Goal: Task Accomplishment & Management: Complete application form

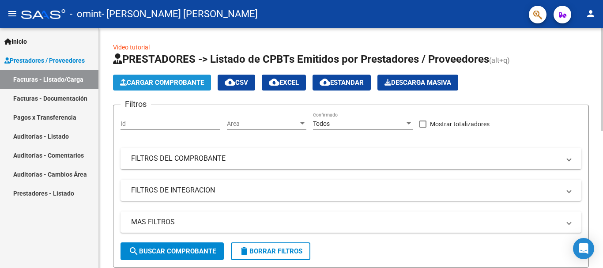
click at [176, 88] on button "Cargar Comprobante" at bounding box center [162, 83] width 98 height 16
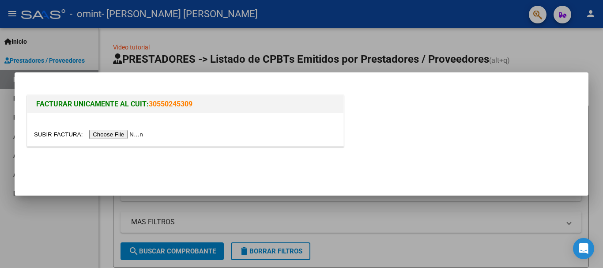
click at [107, 129] on div at bounding box center [185, 134] width 303 height 10
click at [110, 133] on input "file" at bounding box center [90, 134] width 112 height 9
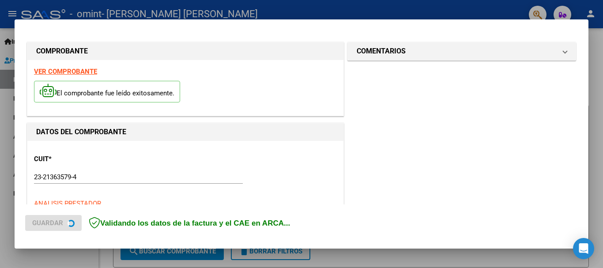
scroll to position [220, 0]
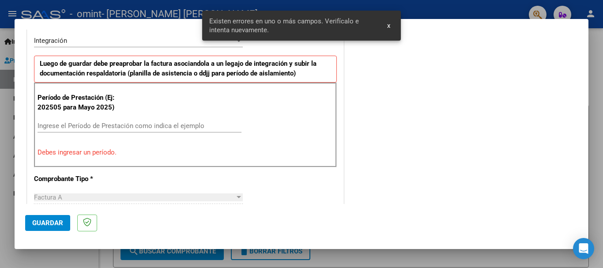
click at [127, 122] on input "Ingrese el Período de Prestación como indica el ejemplo" at bounding box center [140, 126] width 204 height 8
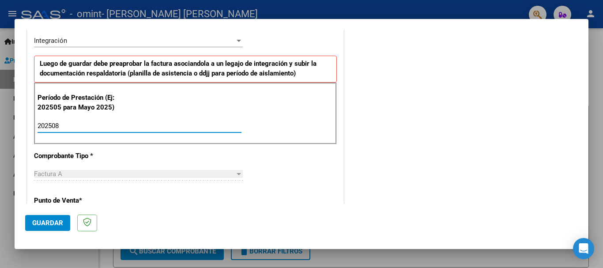
type input "202508"
click at [217, 163] on div "CUIT * 23-21363579-4 Ingresar CUIT ANALISIS PRESTADOR [PERSON_NAME] [PERSON_NAM…" at bounding box center [185, 252] width 316 height 665
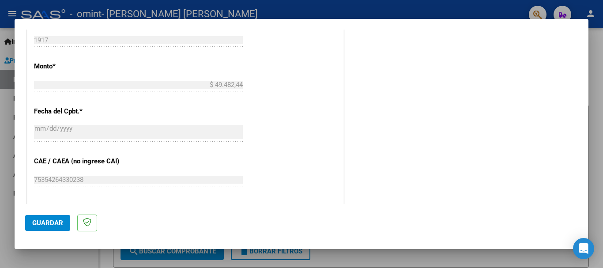
scroll to position [603, 0]
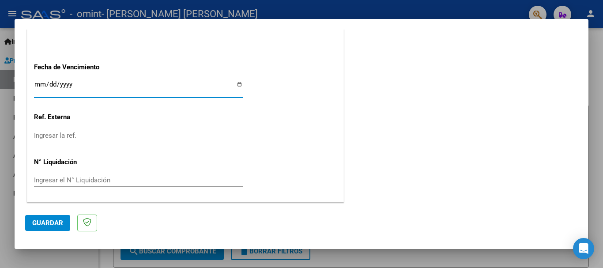
click at [236, 83] on input "Ingresar la fecha" at bounding box center [138, 88] width 209 height 14
type input "[DATE]"
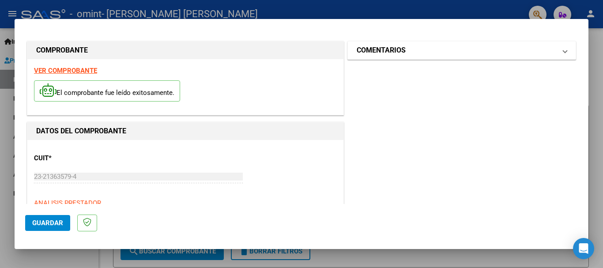
click at [564, 53] on span at bounding box center [566, 50] width 4 height 11
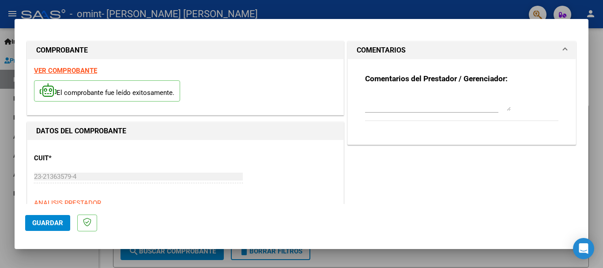
click at [564, 53] on span at bounding box center [566, 50] width 4 height 11
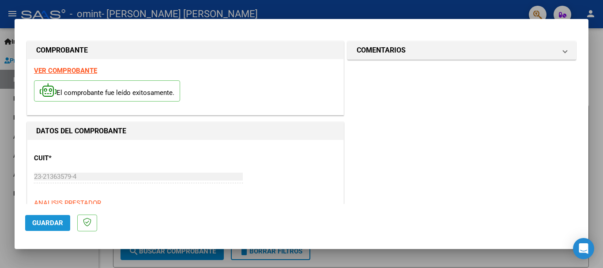
click at [44, 224] on span "Guardar" at bounding box center [47, 223] width 31 height 8
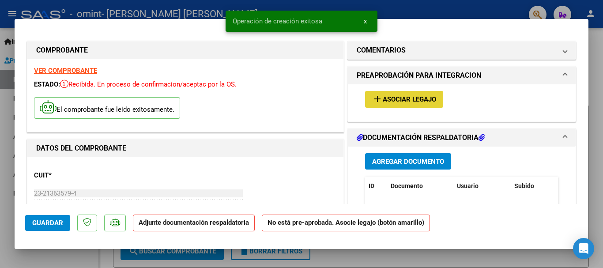
click at [367, 101] on button "add Asociar Legajo" at bounding box center [404, 99] width 78 height 16
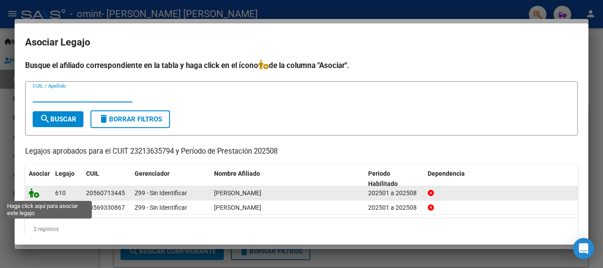
click at [33, 193] on icon at bounding box center [34, 193] width 11 height 10
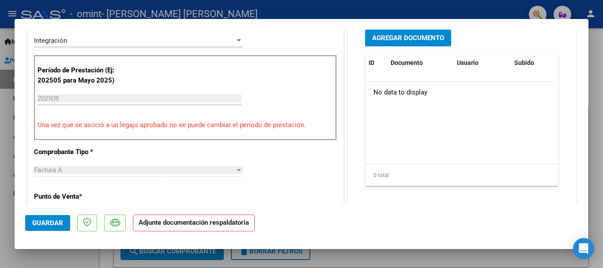
scroll to position [196, 0]
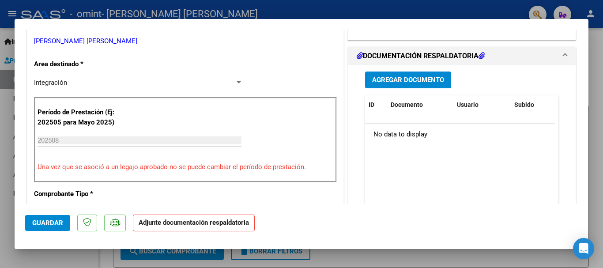
click at [398, 80] on span "Agregar Documento" at bounding box center [408, 80] width 72 height 8
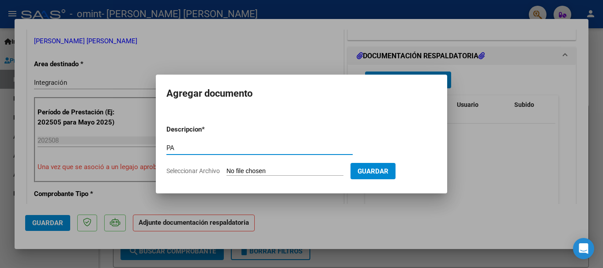
type input "PA"
drag, startPoint x: 363, startPoint y: 170, endPoint x: 220, endPoint y: 178, distance: 143.7
click at [220, 178] on form "Descripcion * PA Escriba aquí una descripcion Seleccionar Archivo Guardar" at bounding box center [302, 150] width 270 height 64
click at [219, 172] on span "Seleccionar Archivo" at bounding box center [193, 170] width 53 height 7
click at [227, 172] on input "Seleccionar Archivo" at bounding box center [285, 171] width 117 height 8
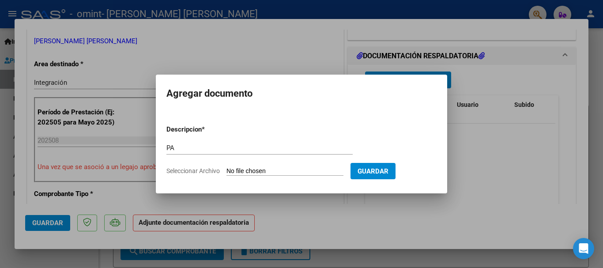
type input "C:\fakepath\PA to [MEDICAL_DATA][PERSON_NAME] comprimido (2).pdf"
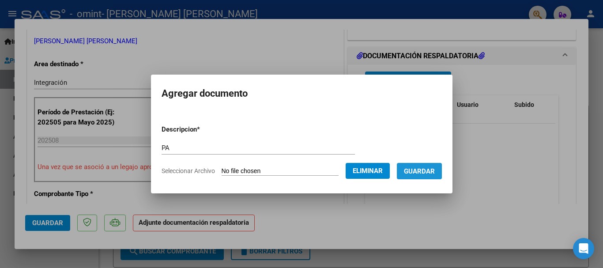
click at [417, 175] on button "Guardar" at bounding box center [419, 171] width 45 height 16
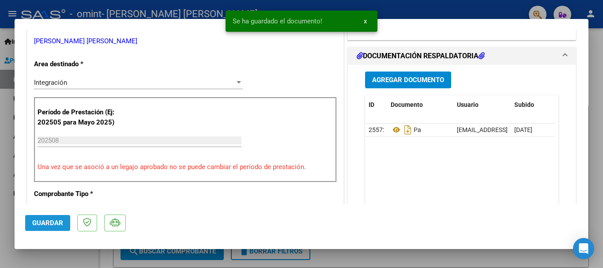
click at [44, 221] on span "Guardar" at bounding box center [47, 223] width 31 height 8
click at [54, 252] on div at bounding box center [301, 134] width 603 height 268
type input "$ 0,00"
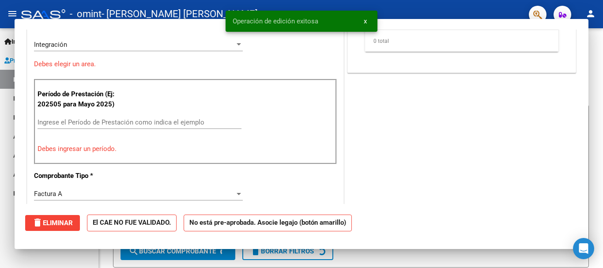
scroll to position [158, 0]
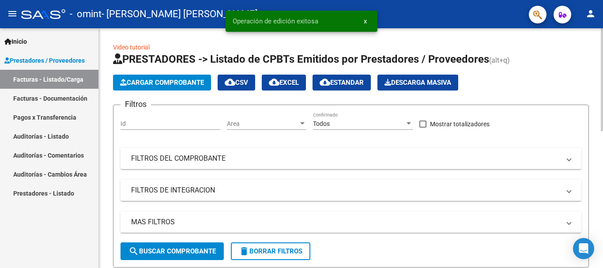
click at [174, 80] on span "Cargar Comprobante" at bounding box center [162, 83] width 84 height 8
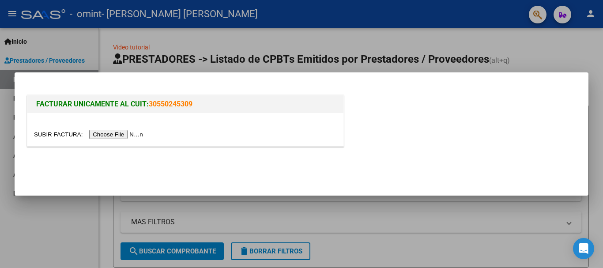
click at [106, 129] on div at bounding box center [185, 129] width 316 height 33
click at [108, 134] on input "file" at bounding box center [90, 134] width 112 height 9
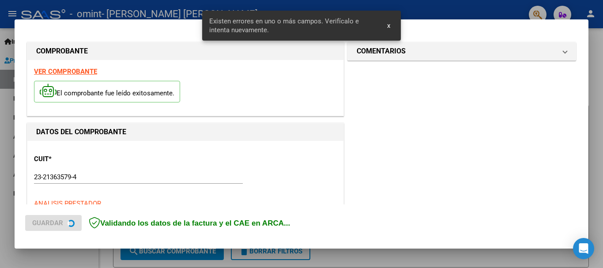
scroll to position [220, 0]
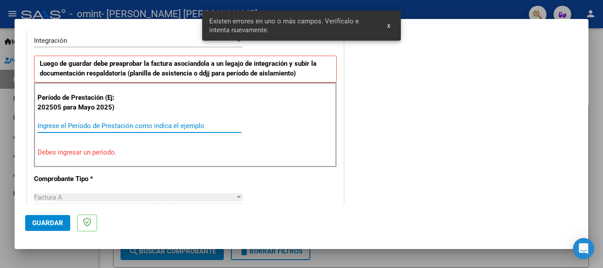
click at [166, 129] on input "Ingrese el Período de Prestación como indica el ejemplo" at bounding box center [140, 126] width 204 height 8
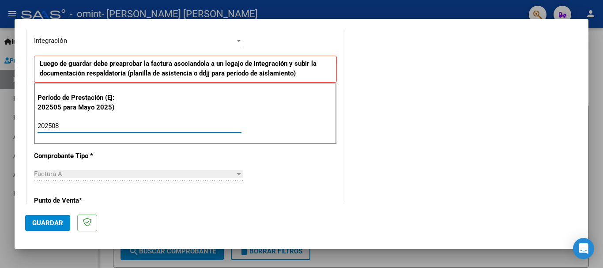
type input "202508"
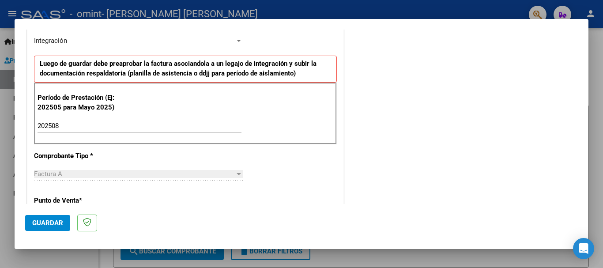
scroll to position [550, 0]
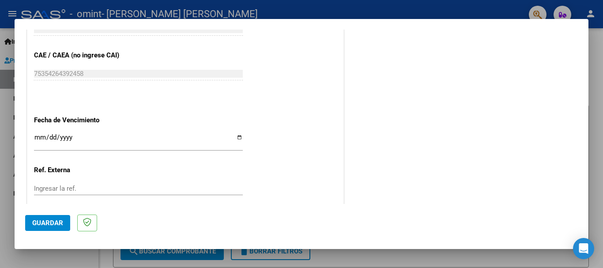
click at [238, 142] on input "Ingresar la fecha" at bounding box center [138, 141] width 209 height 14
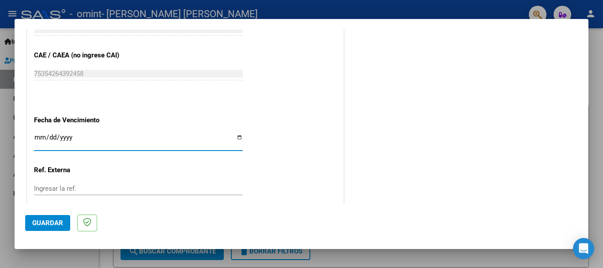
click at [235, 136] on input "Ingresar la fecha" at bounding box center [138, 141] width 209 height 14
type input "[DATE]"
click at [35, 223] on span "Guardar" at bounding box center [47, 223] width 31 height 8
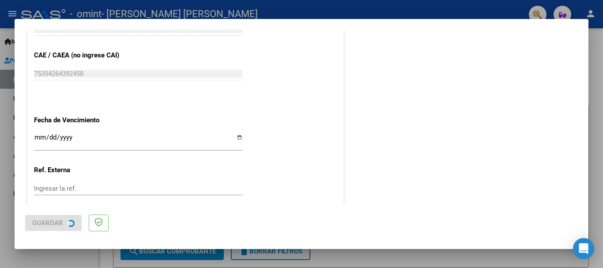
scroll to position [0, 0]
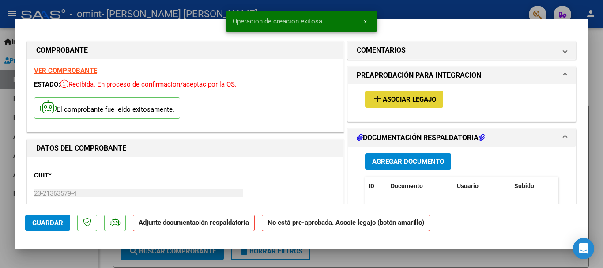
click at [367, 103] on button "add Asociar Legajo" at bounding box center [404, 99] width 78 height 16
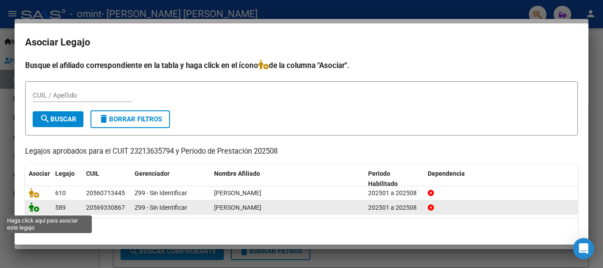
click at [34, 208] on icon at bounding box center [34, 207] width 11 height 10
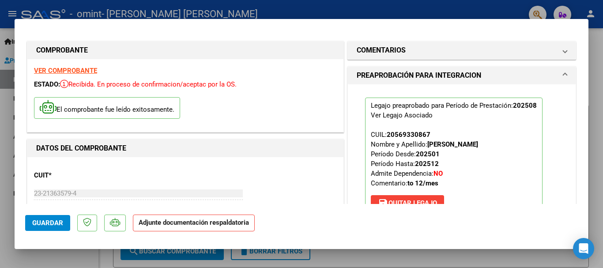
scroll to position [244, 0]
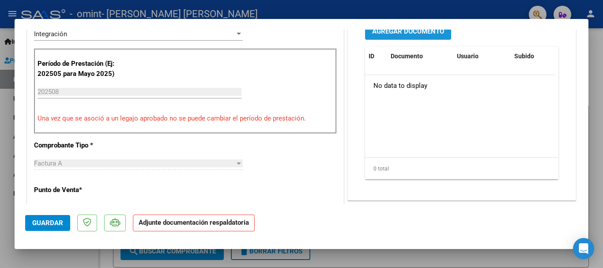
click at [406, 30] on span "Agregar Documento" at bounding box center [408, 32] width 72 height 8
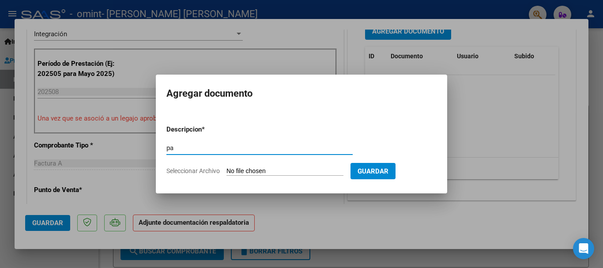
type input "p"
type input "PA"
click at [208, 171] on span "Seleccionar Archivo" at bounding box center [193, 170] width 53 height 7
click at [227, 171] on input "Seleccionar Archivo" at bounding box center [285, 171] width 117 height 8
type input "C:\fakepath\PA to [PERSON_NAME] 3 comprimido (1).pdf"
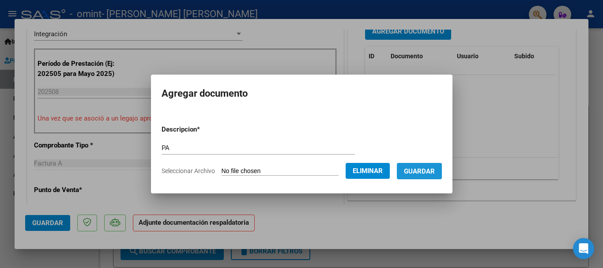
click at [409, 171] on span "Guardar" at bounding box center [419, 171] width 31 height 8
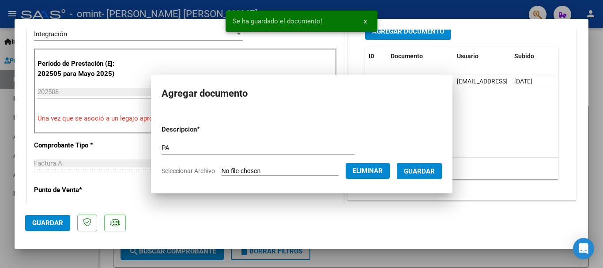
scroll to position [238, 0]
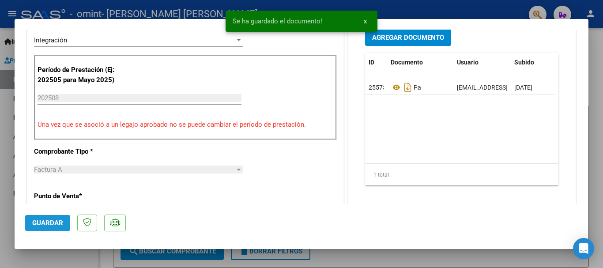
click at [40, 227] on button "Guardar" at bounding box center [47, 223] width 45 height 16
click at [42, 222] on span "Guardar" at bounding box center [47, 223] width 31 height 8
click at [10, 218] on div at bounding box center [301, 134] width 603 height 268
type input "$ 0,00"
